Goal: Information Seeking & Learning: Learn about a topic

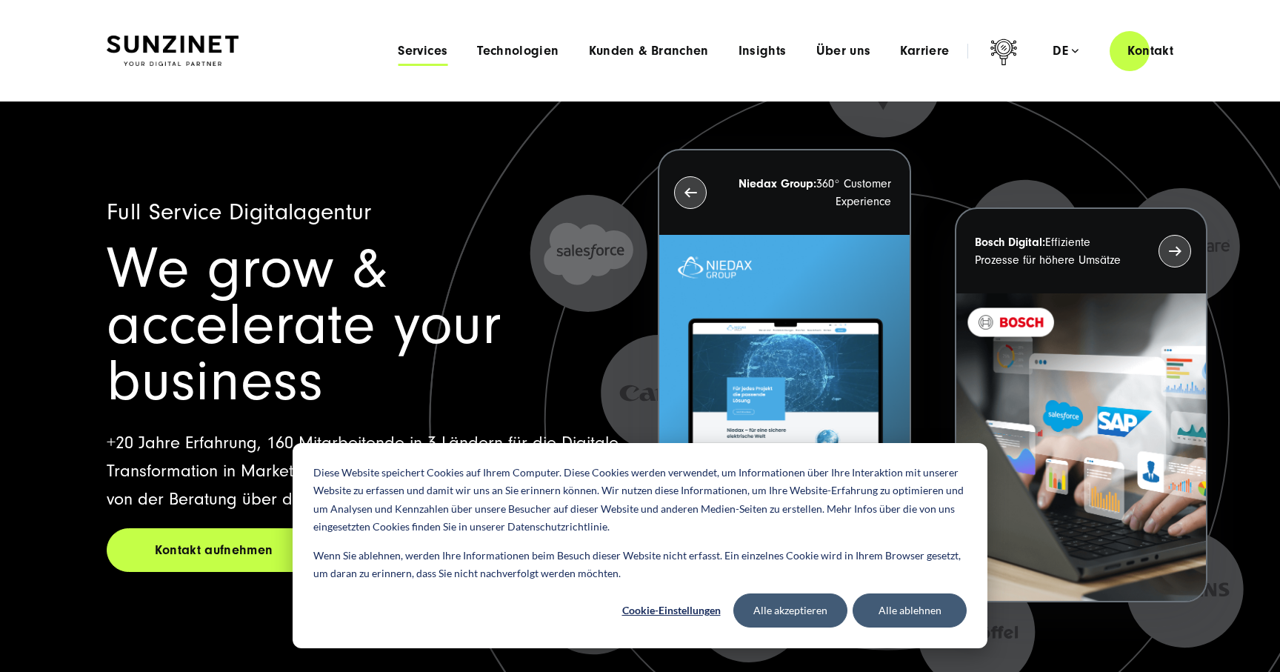
click at [432, 56] on span "Services" at bounding box center [423, 51] width 50 height 15
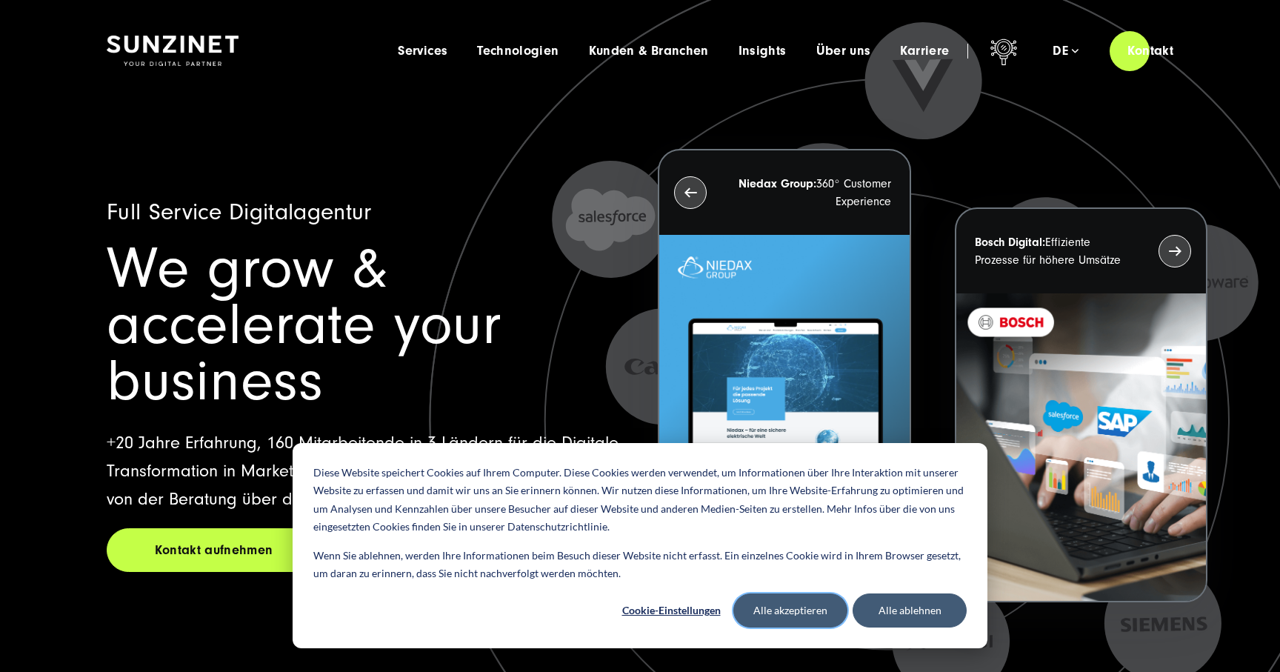
click at [795, 616] on button "Alle akzeptieren" at bounding box center [790, 610] width 114 height 34
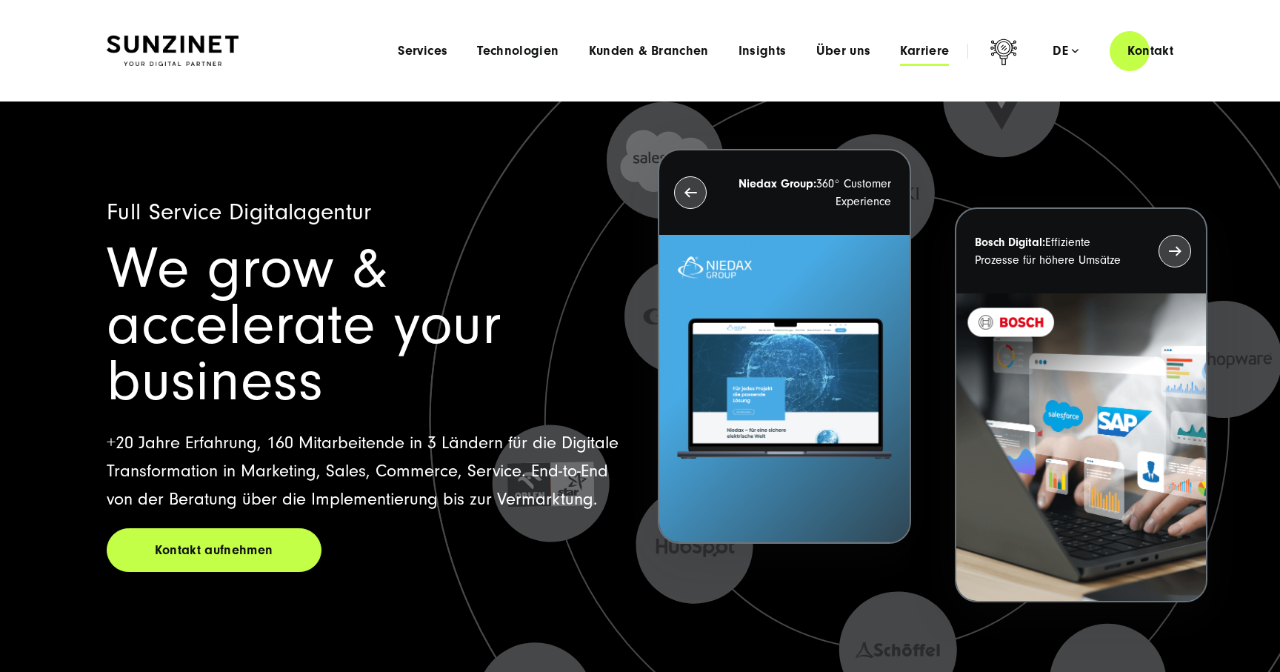
click at [931, 50] on span "Karriere" at bounding box center [924, 51] width 49 height 15
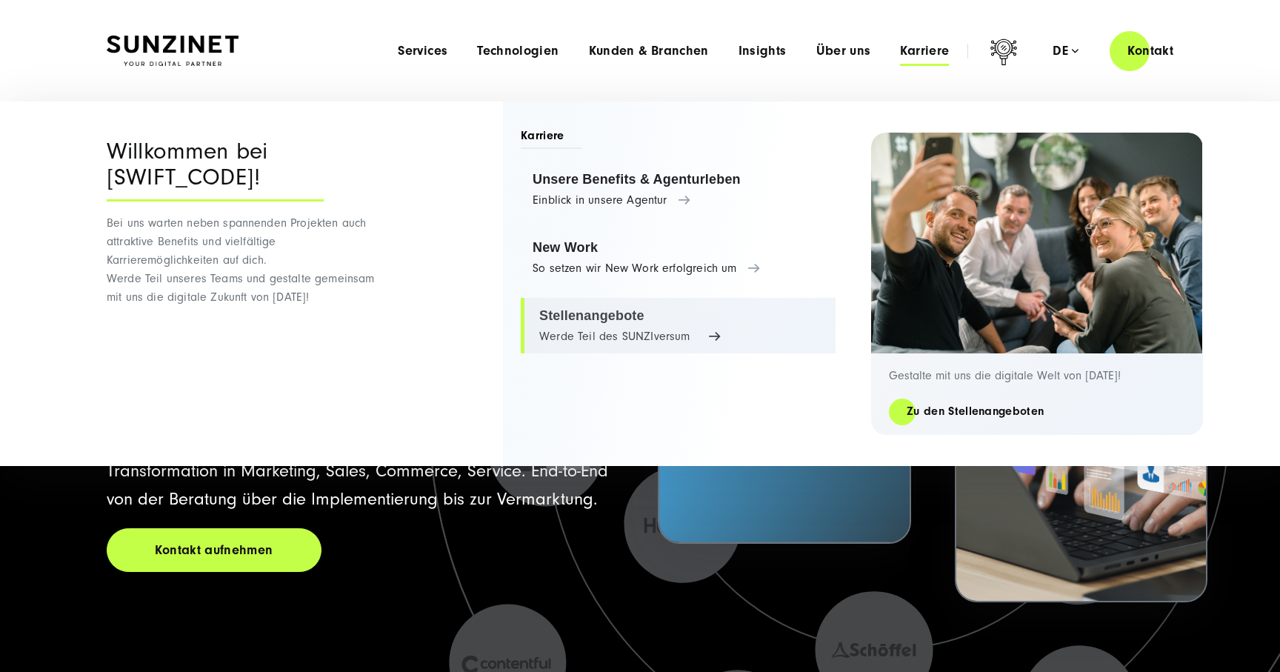
click at [582, 312] on link "Stellenangebote Werde Teil des SUNZIversum" at bounding box center [678, 326] width 315 height 56
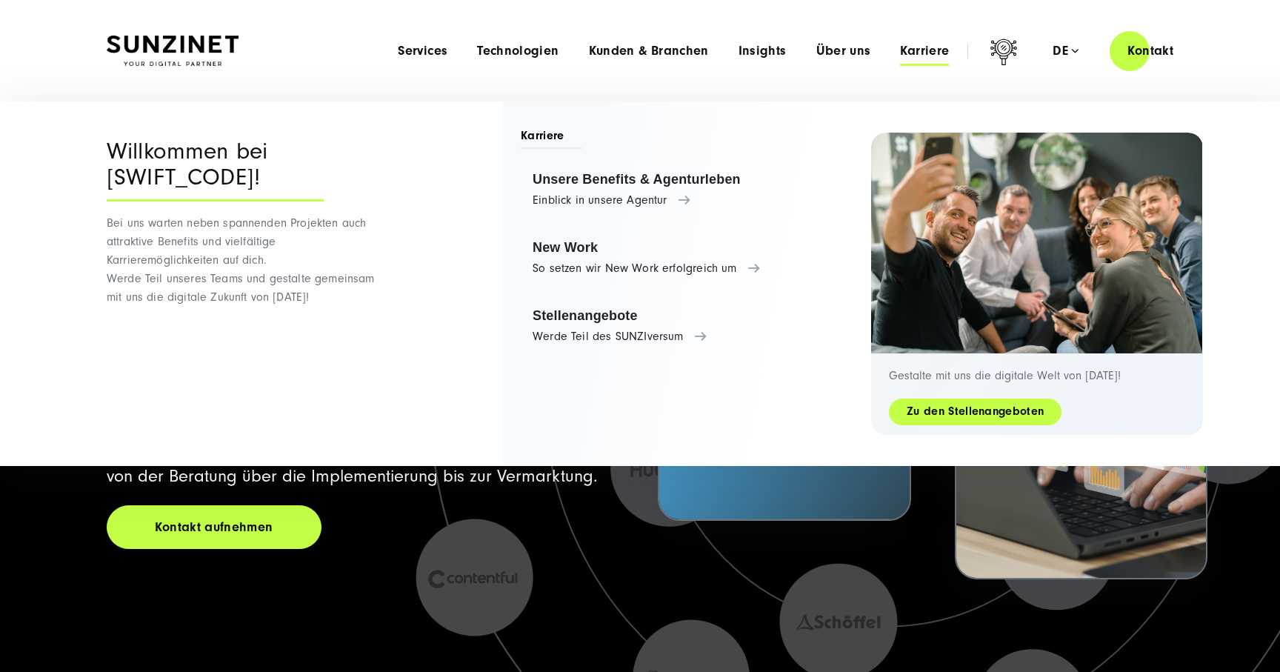
scroll to position [21, 0]
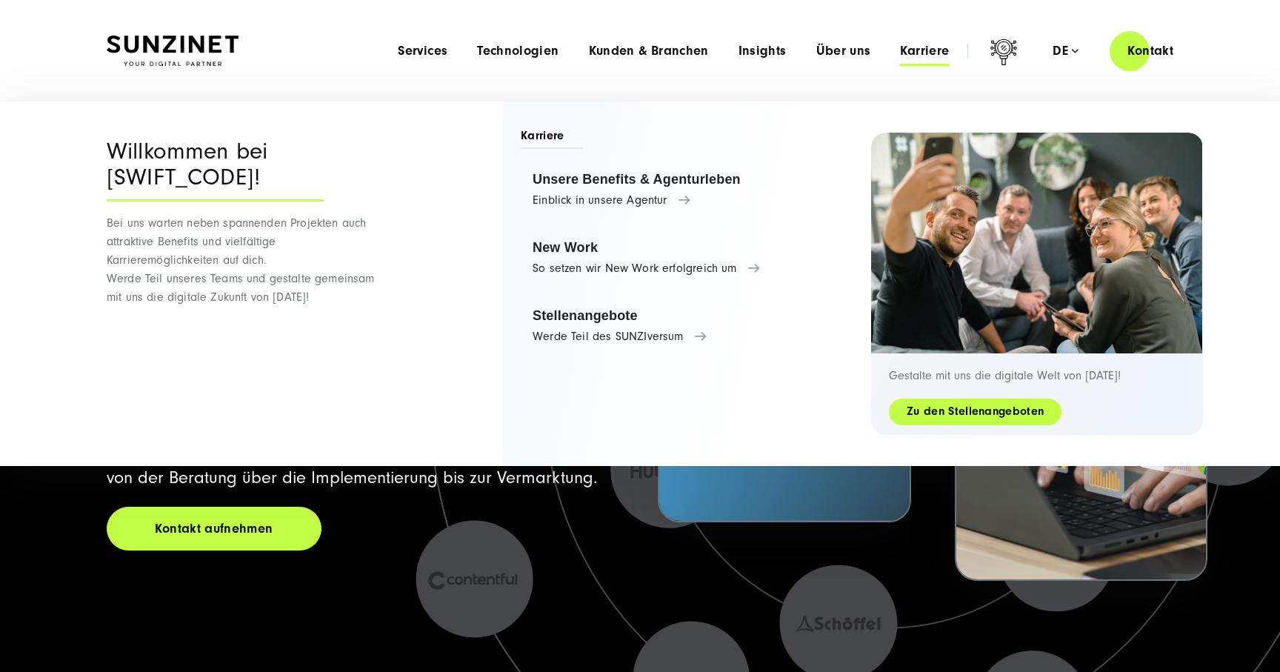
click at [945, 413] on link "Zu den Stellenangeboten" at bounding box center [975, 411] width 173 height 17
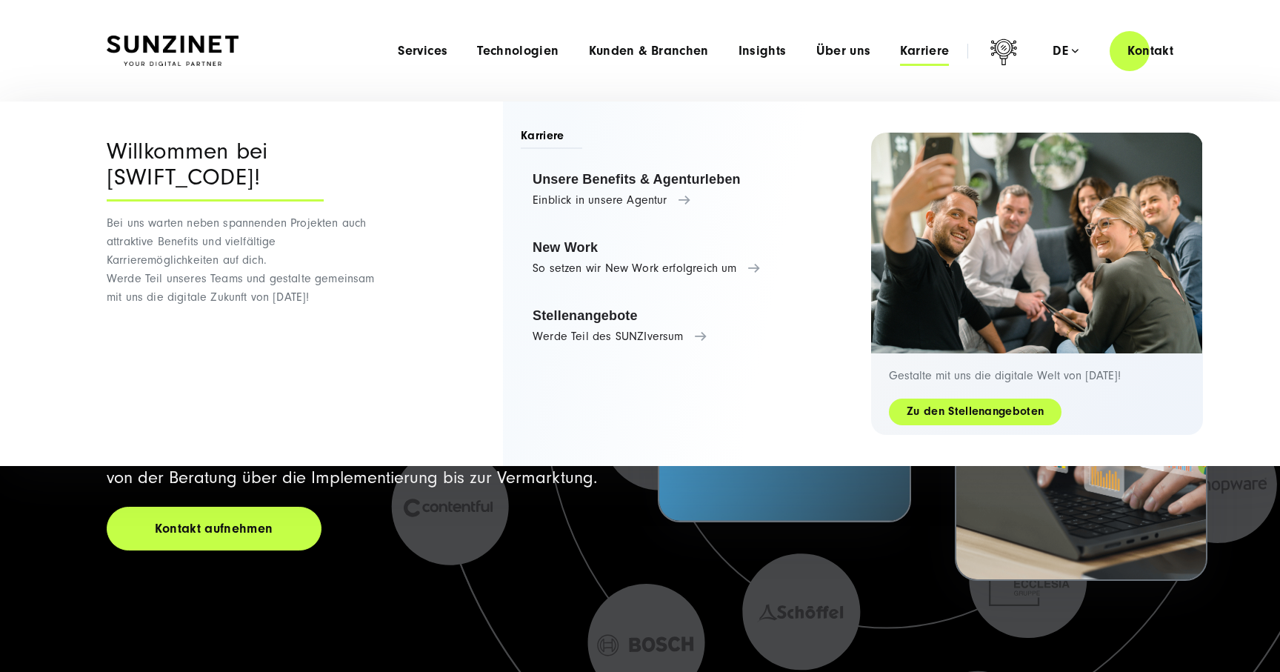
click at [970, 410] on link "Zu den Stellenangeboten" at bounding box center [975, 411] width 173 height 17
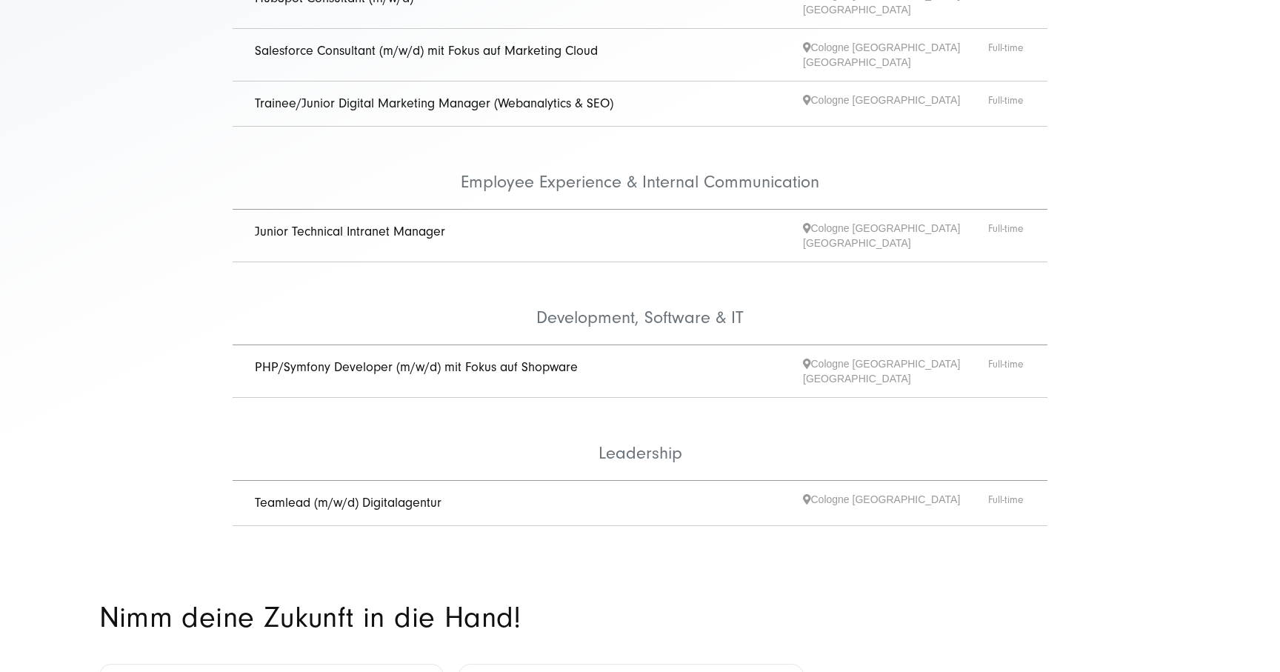
scroll to position [413, 0]
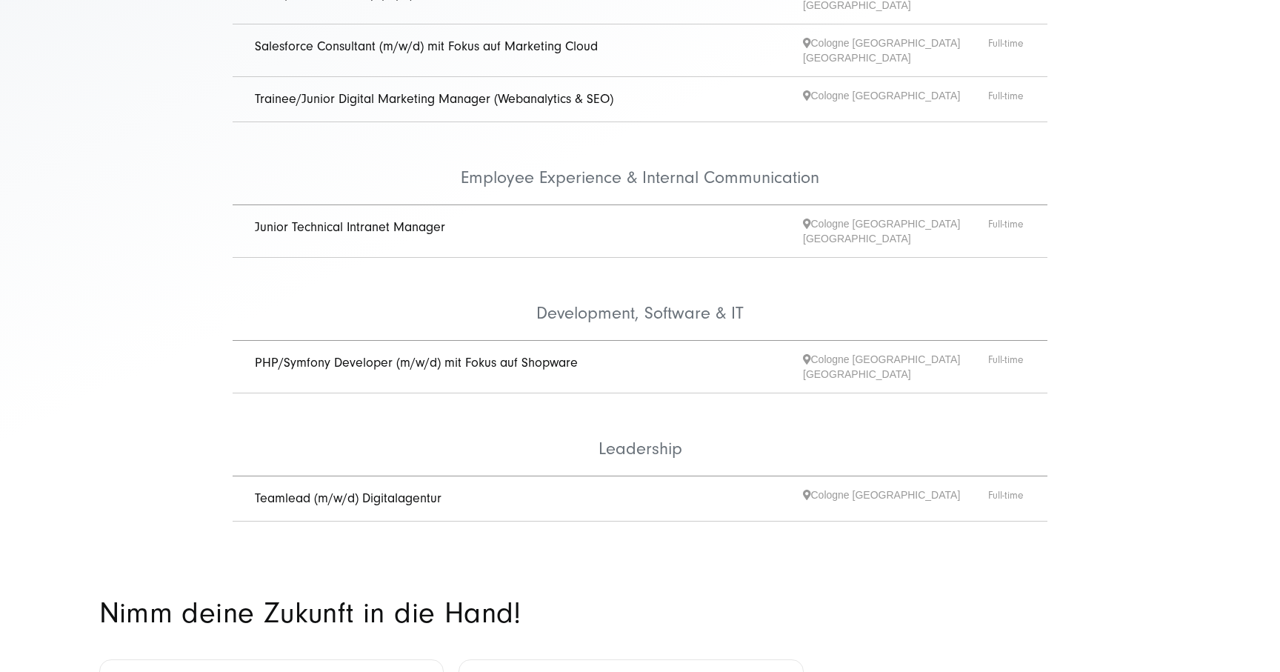
click at [404, 490] on link "Teamlead (m/w/d) Digitalagentur" at bounding box center [348, 498] width 187 height 16
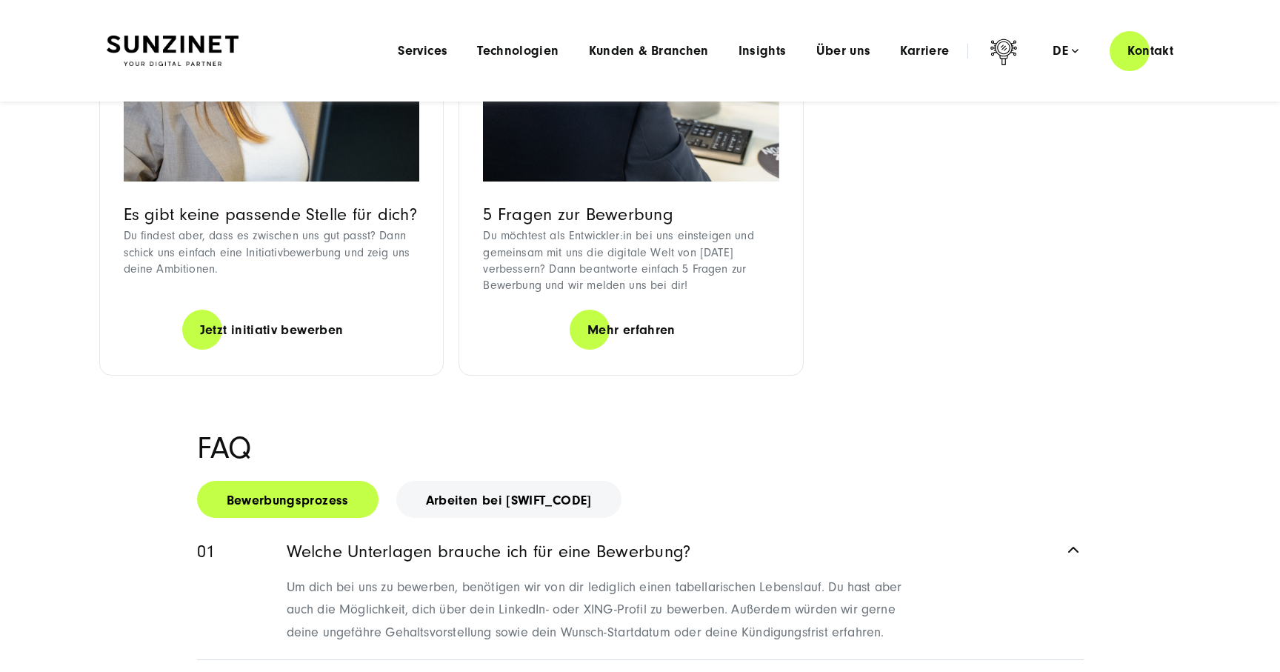
scroll to position [1239, 0]
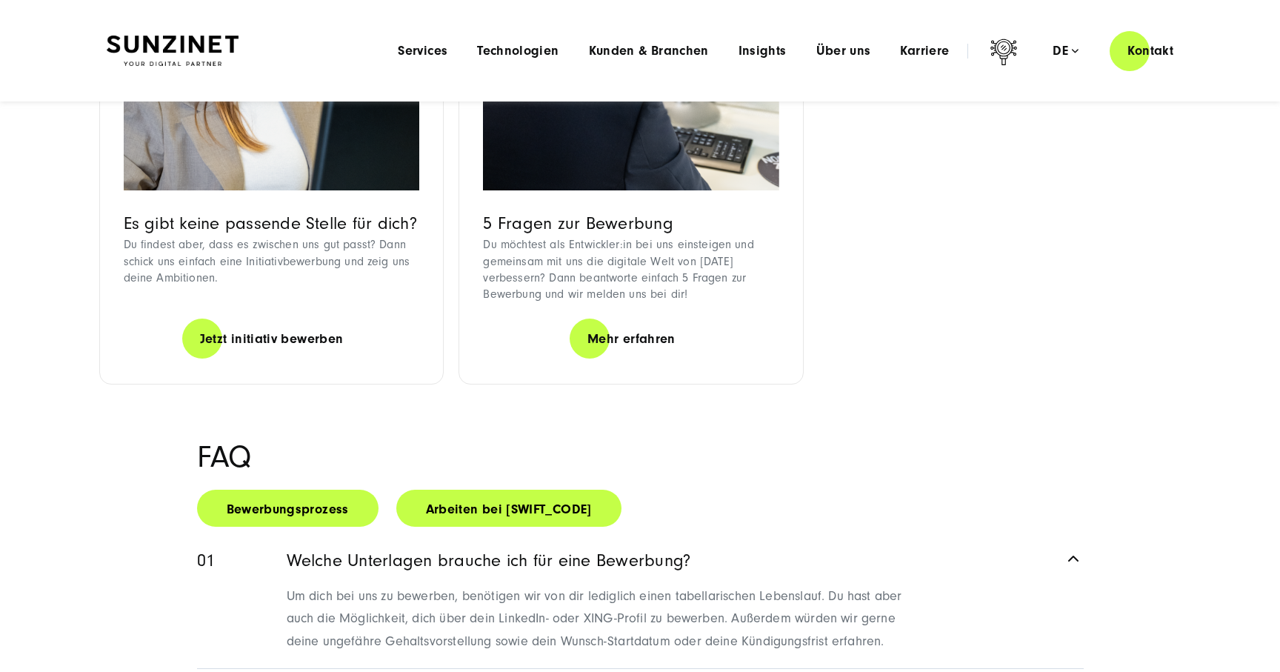
click at [492, 490] on link "Arbeiten bei [SWIFT_CODE]" at bounding box center [508, 508] width 225 height 37
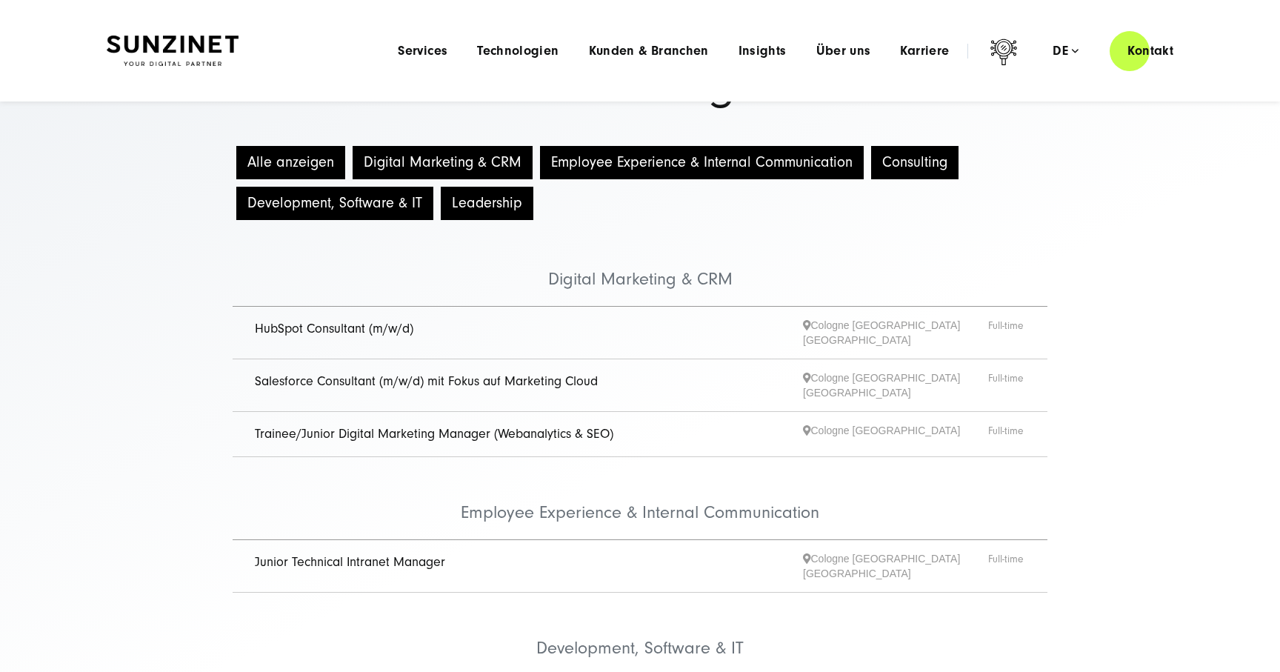
scroll to position [0, 0]
